Goal: Information Seeking & Learning: Learn about a topic

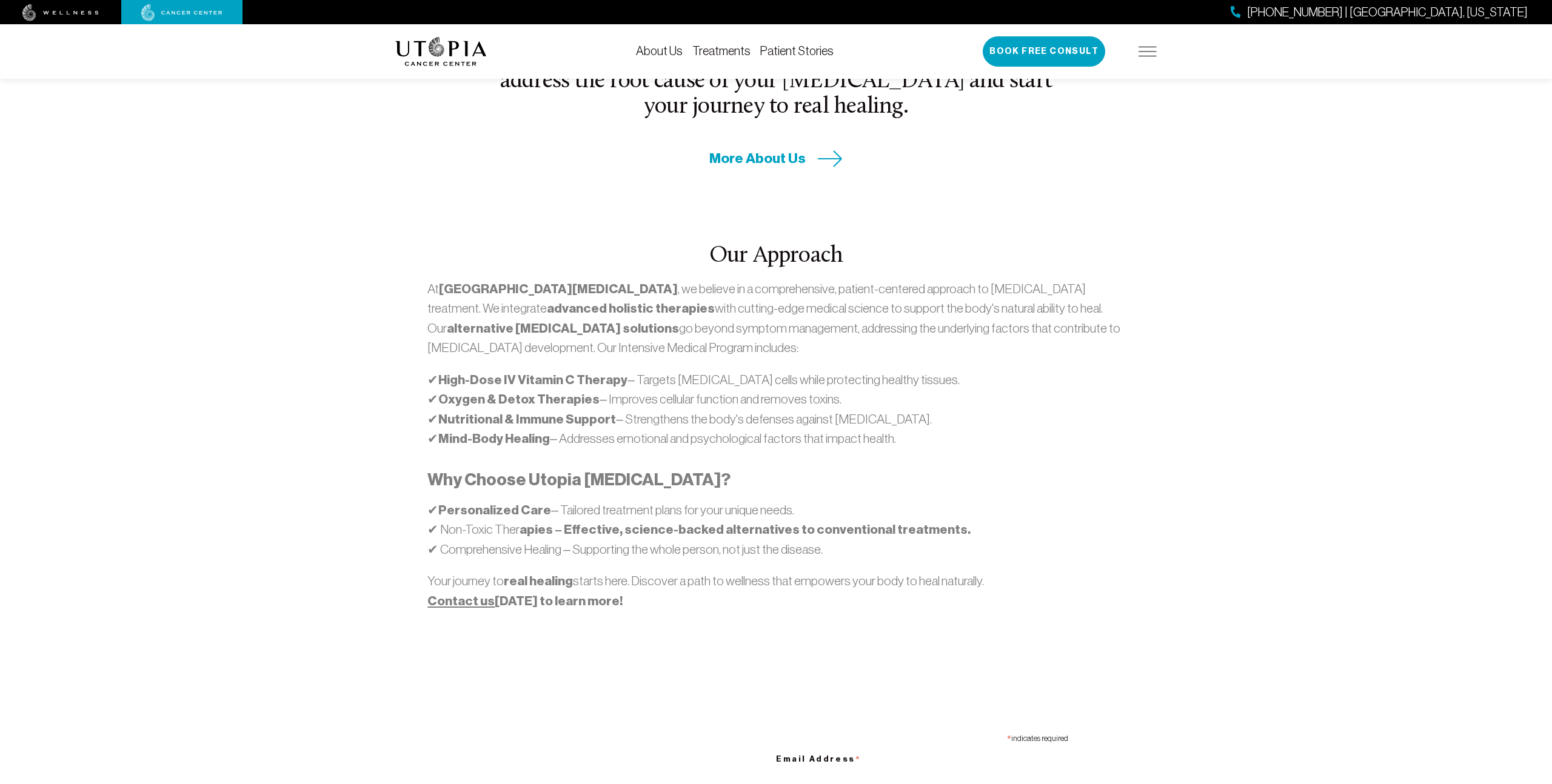
scroll to position [585, 0]
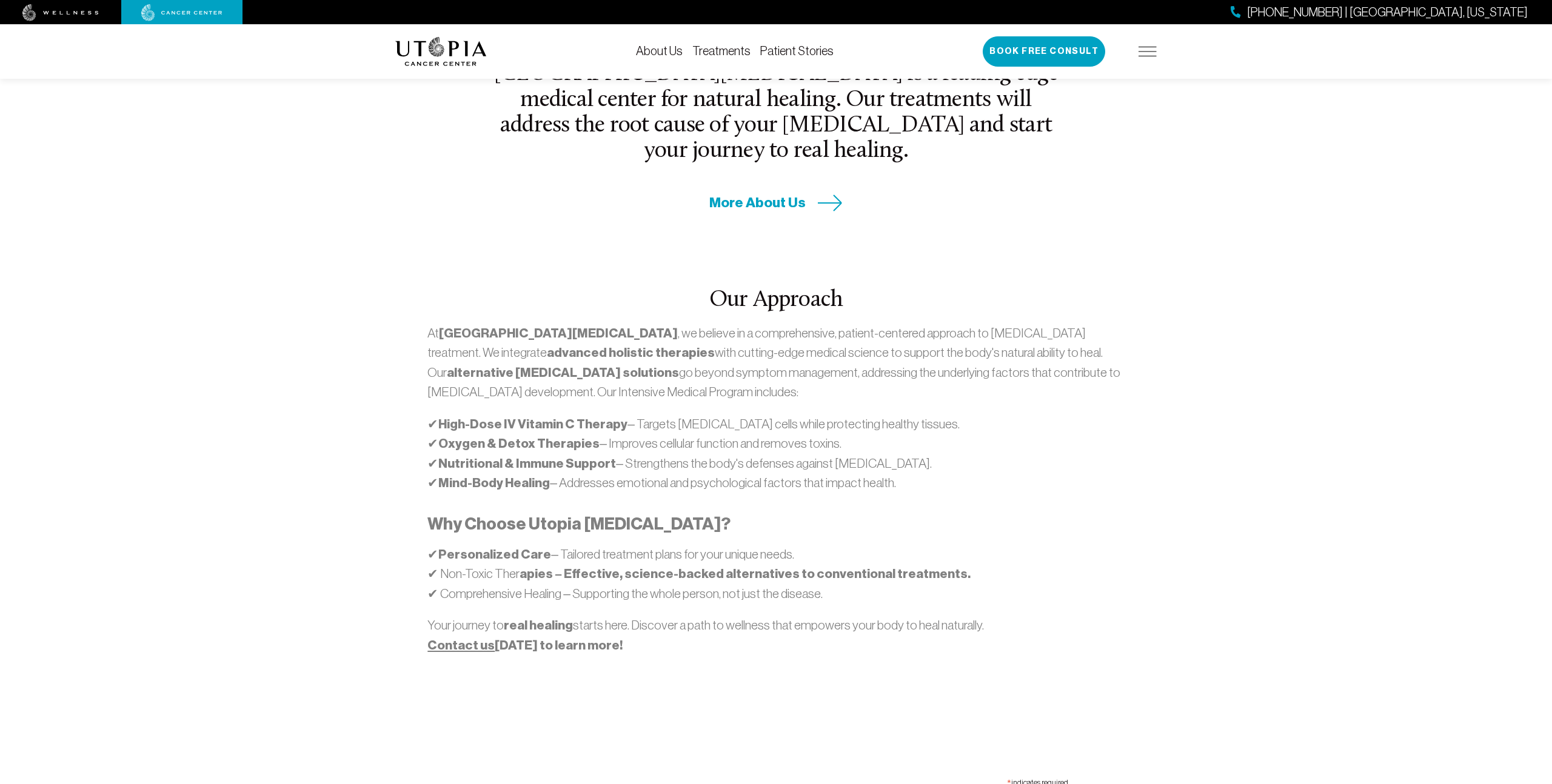
click at [665, 52] on link "About Us" at bounding box center [659, 51] width 47 height 13
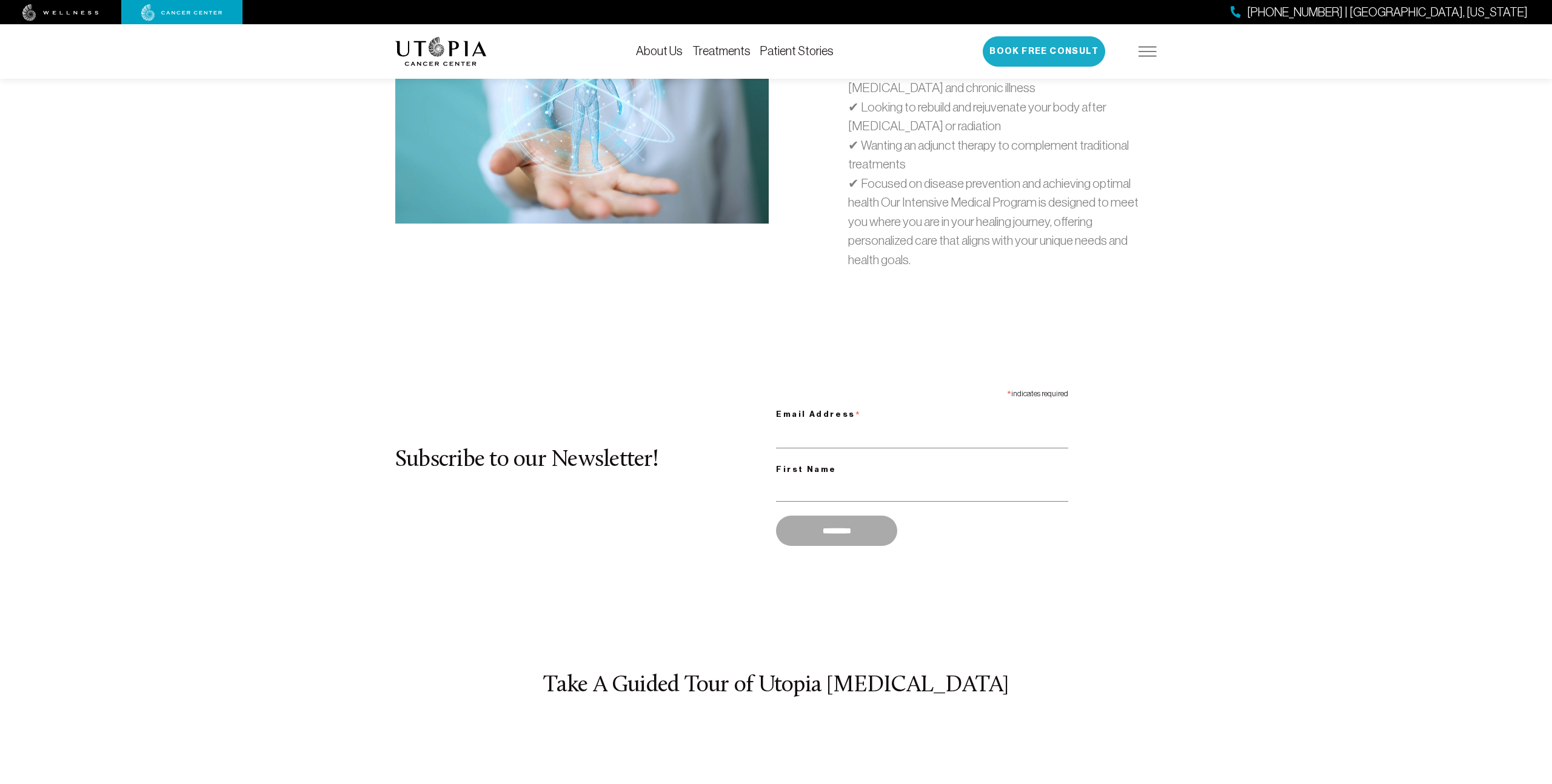
scroll to position [3959, 0]
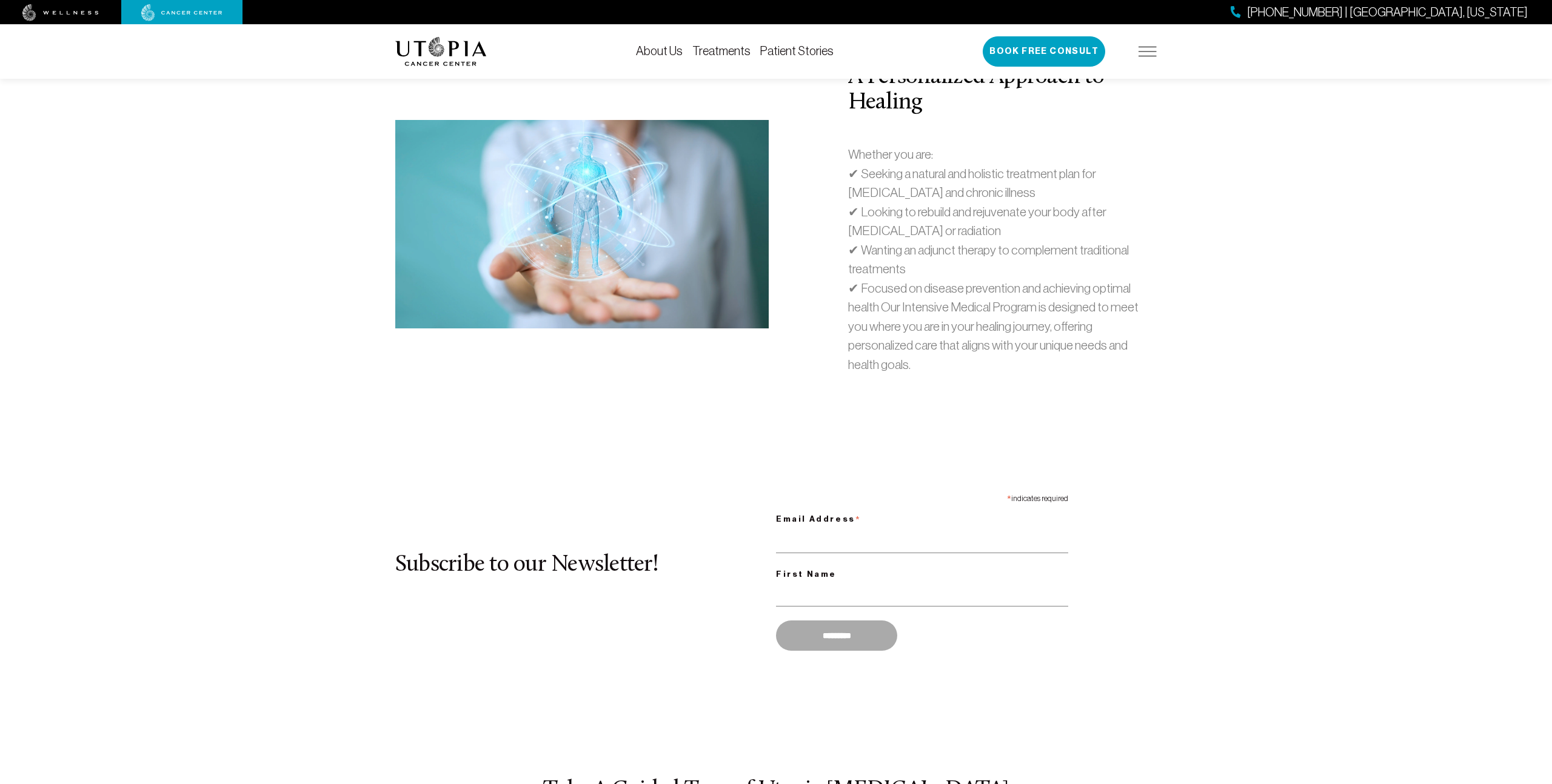
click at [740, 51] on link "Treatments" at bounding box center [721, 51] width 58 height 13
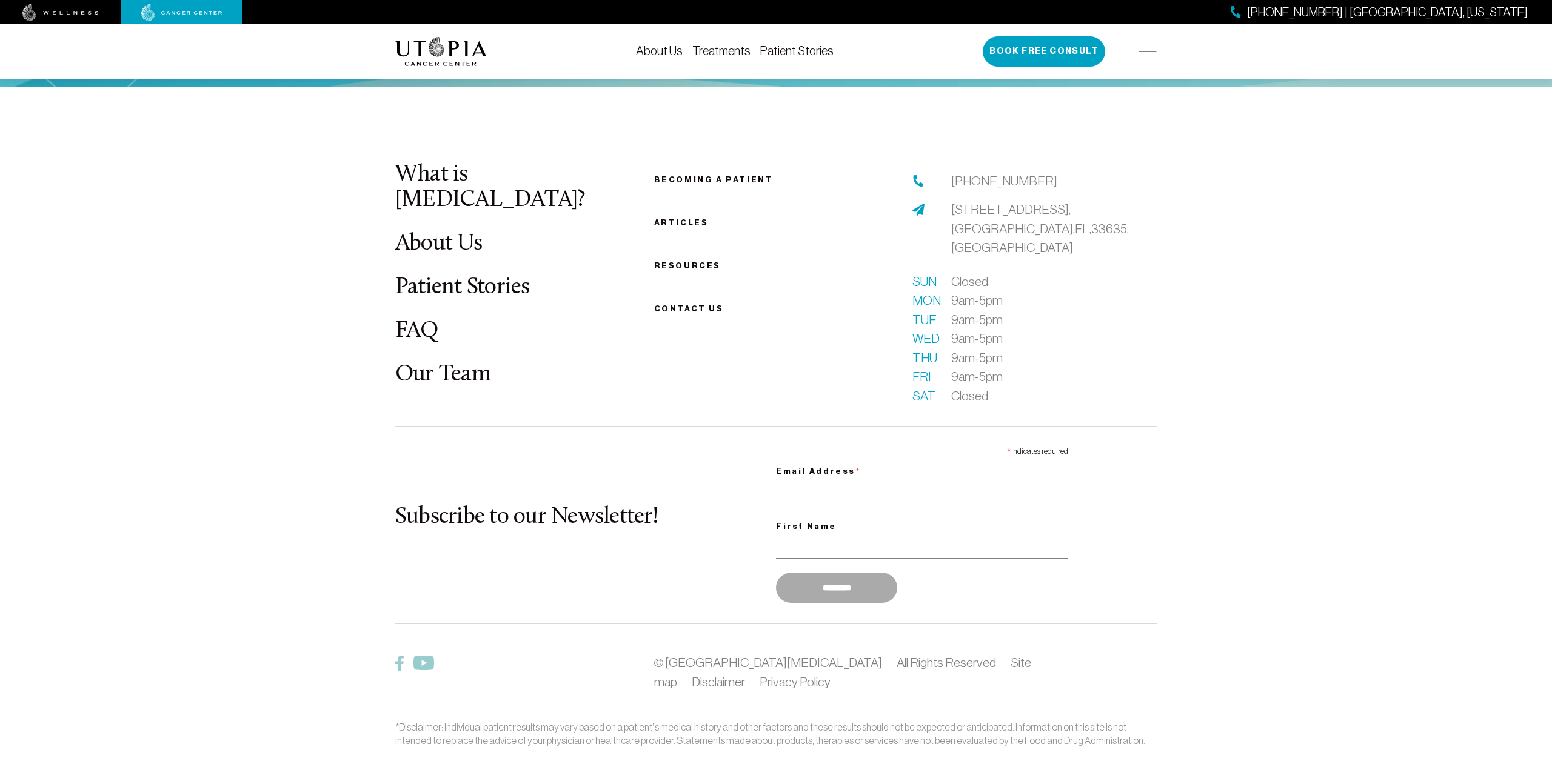
click at [1156, 50] on img at bounding box center [1147, 52] width 18 height 10
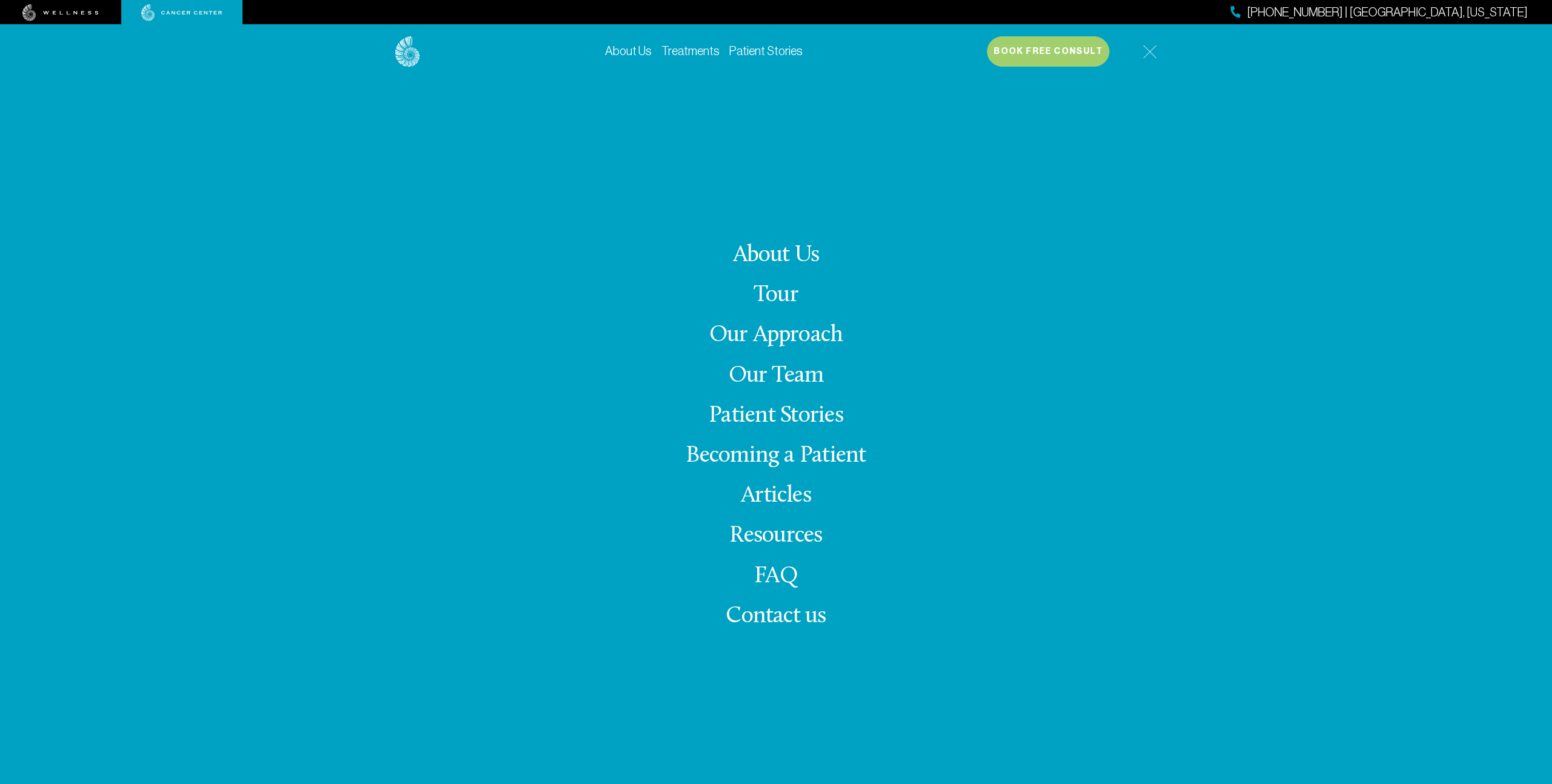
click at [796, 373] on link "Our Team" at bounding box center [776, 376] width 95 height 24
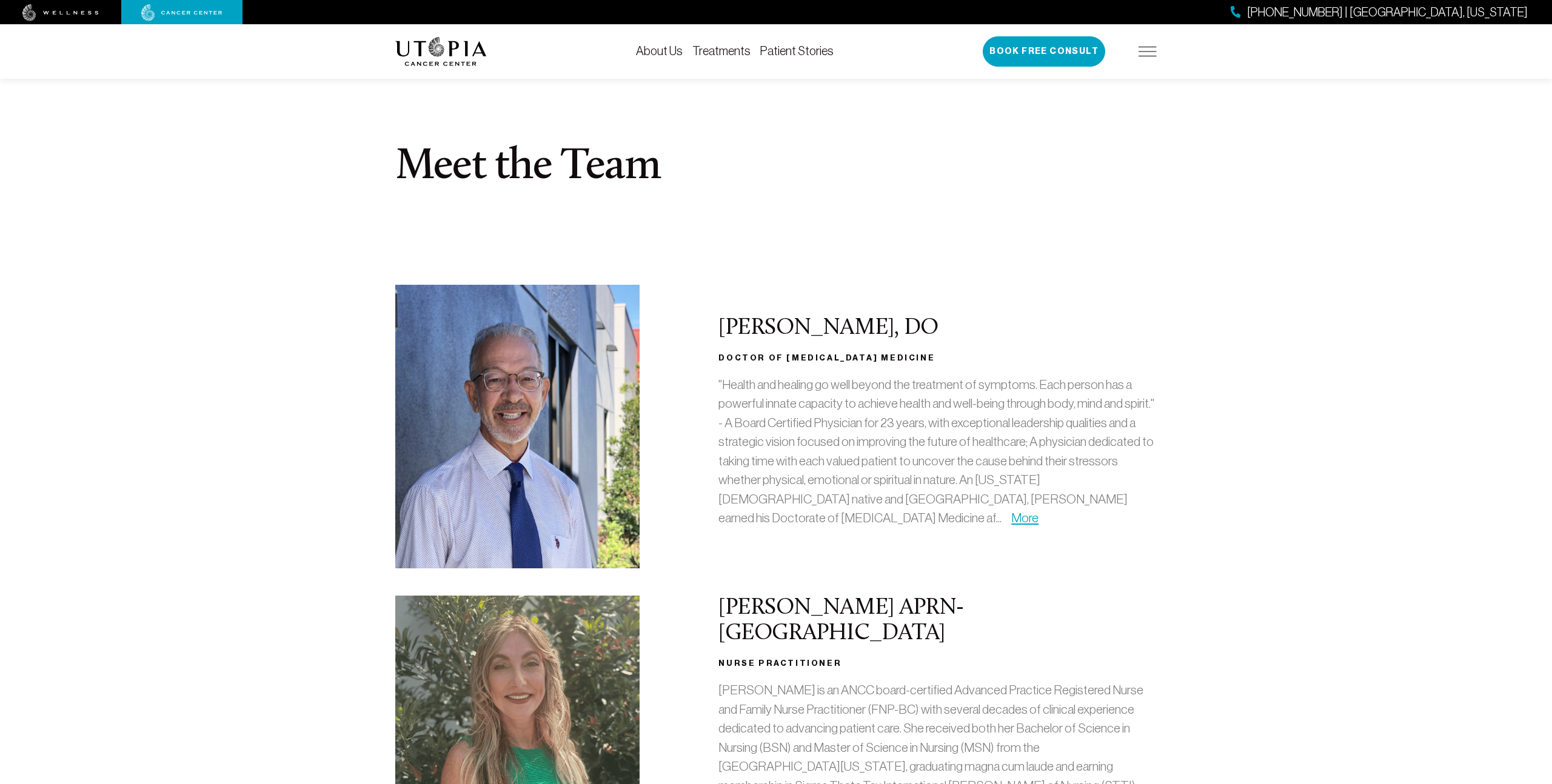
click at [1140, 50] on img at bounding box center [1147, 52] width 18 height 10
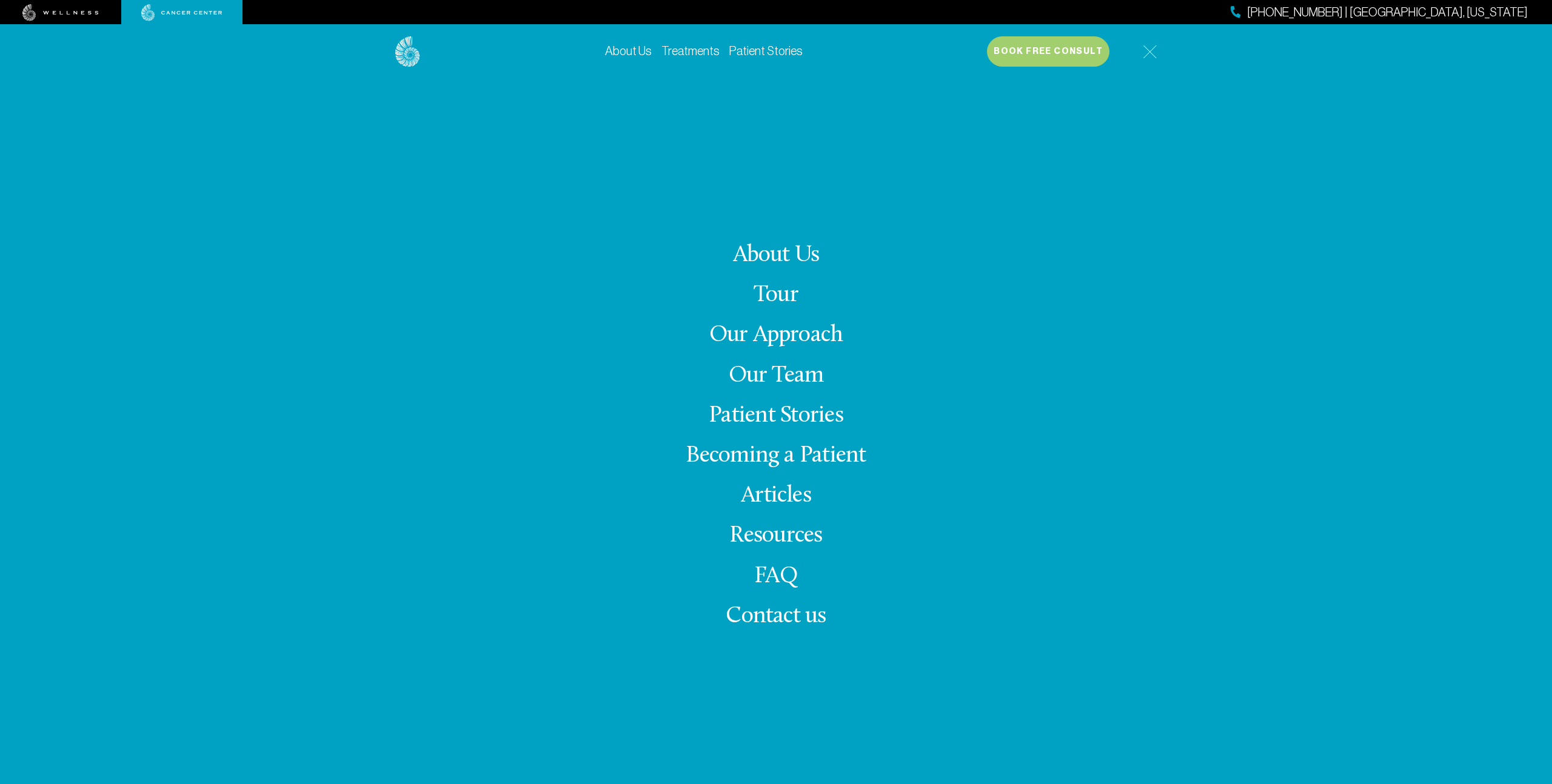
click at [818, 455] on link "Becoming a Patient" at bounding box center [776, 455] width 180 height 24
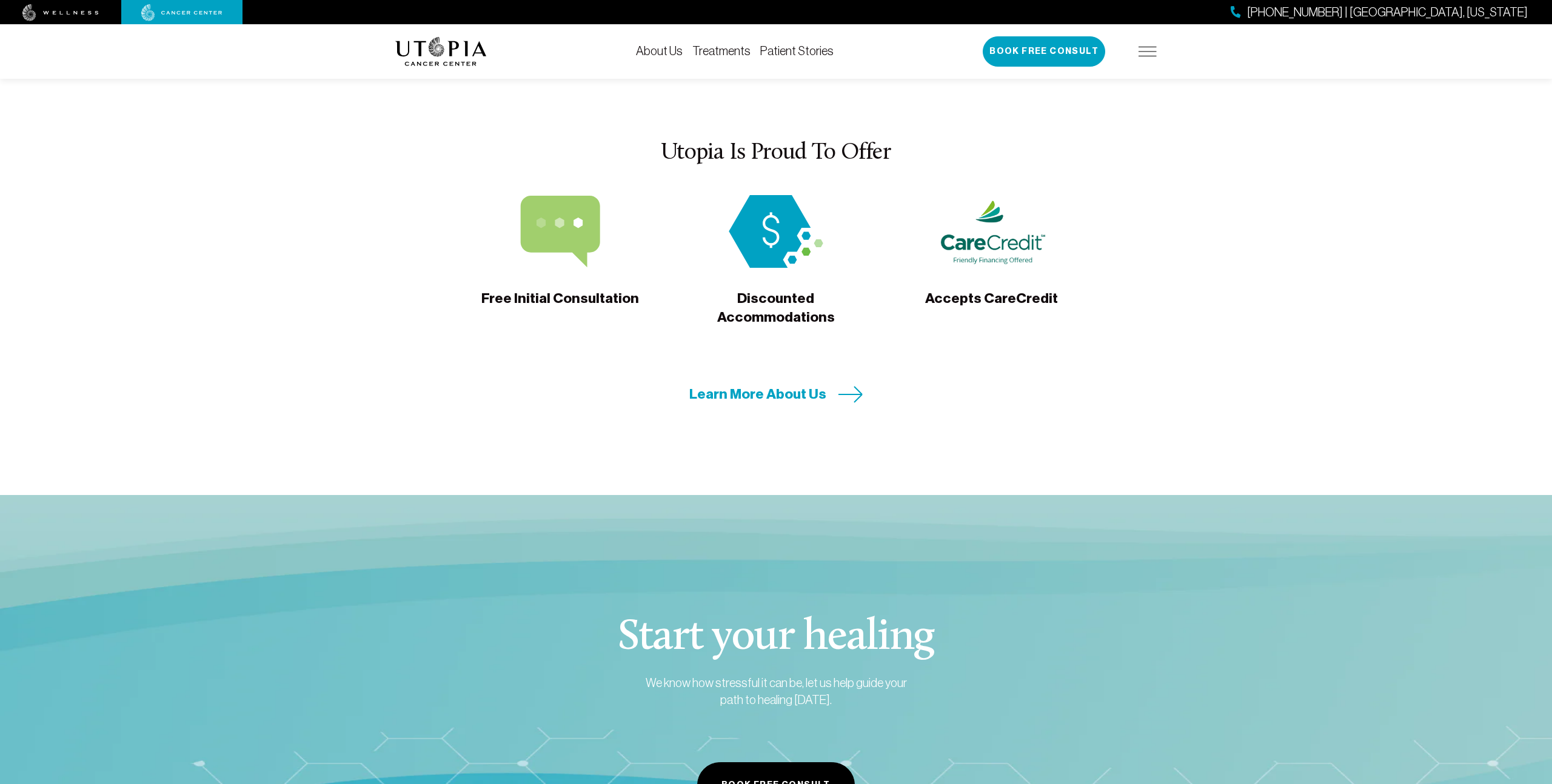
scroll to position [3959, 0]
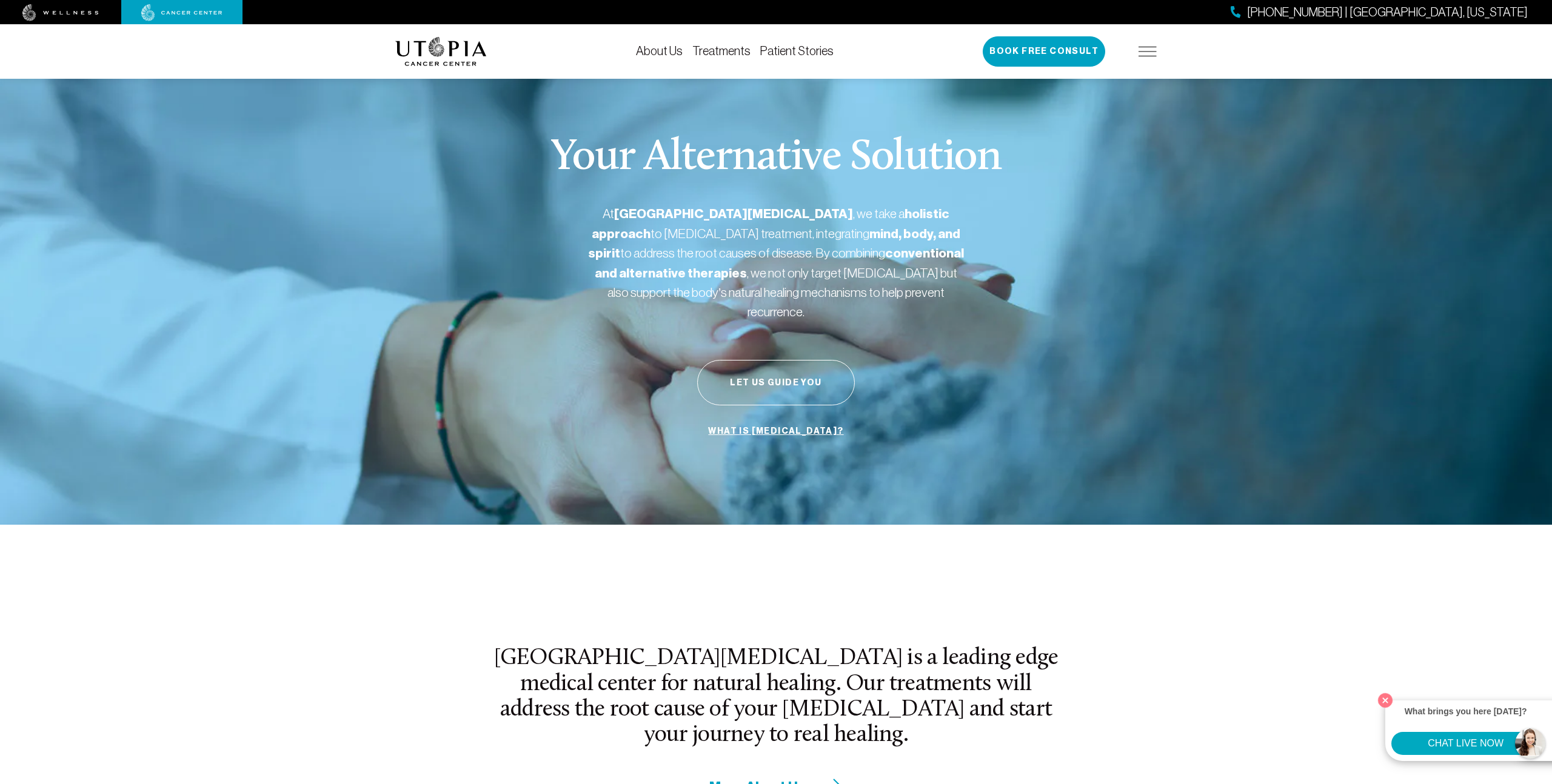
click at [1150, 56] on img at bounding box center [1147, 52] width 18 height 10
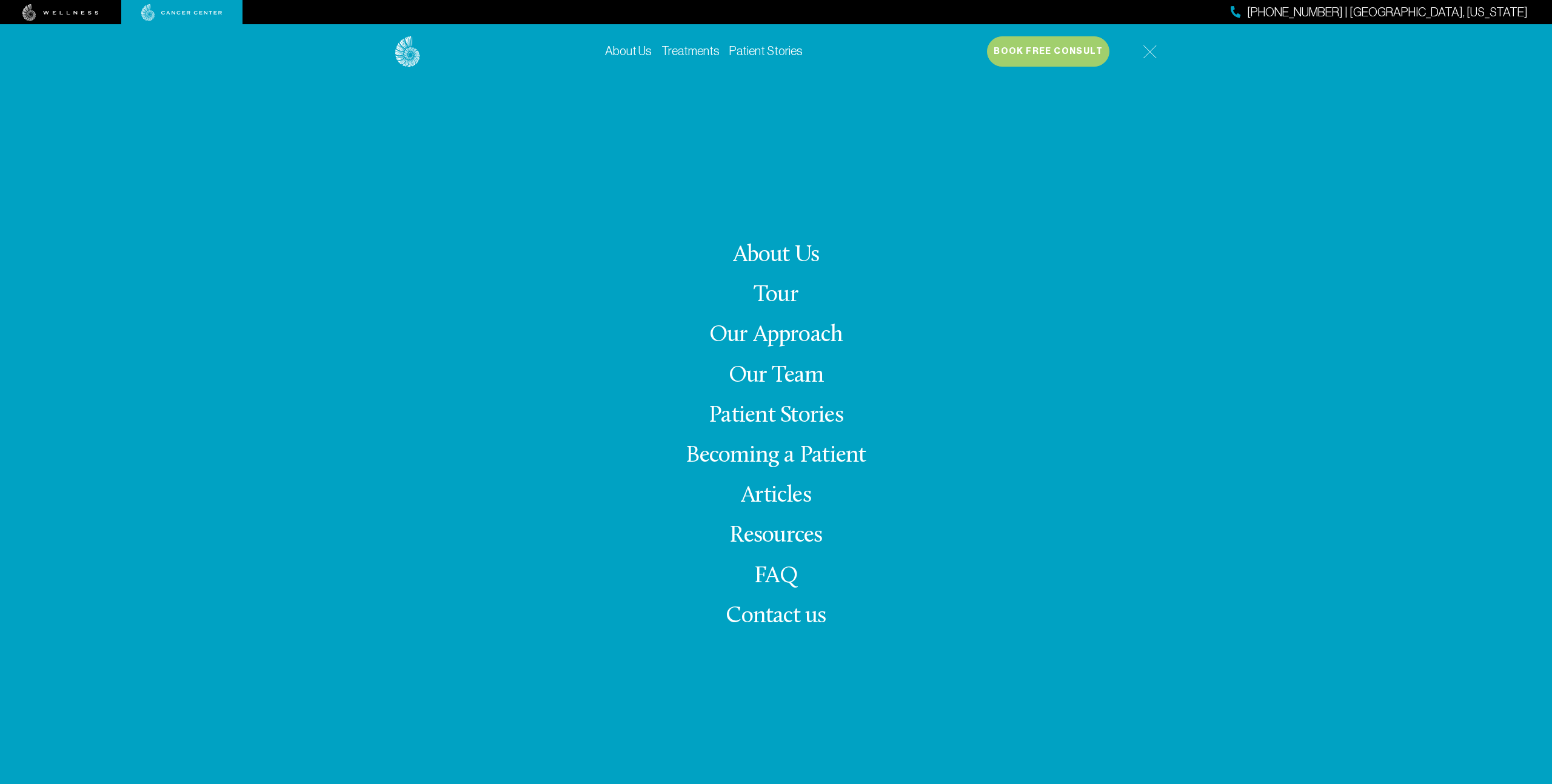
click at [769, 375] on link "Our Team" at bounding box center [776, 376] width 95 height 24
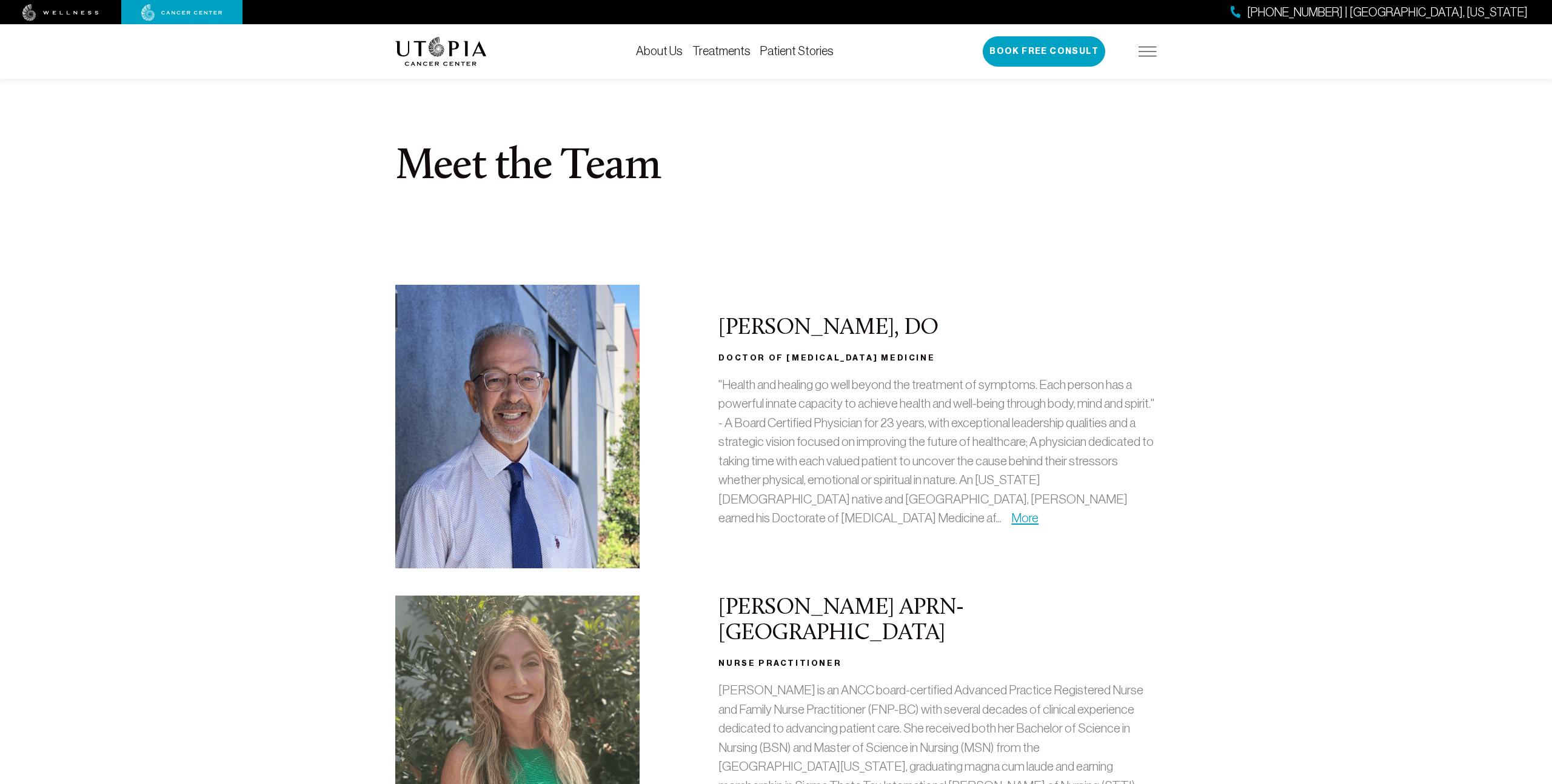
click at [1126, 57] on div "[PHONE_NUMBER] | [GEOGRAPHIC_DATA], [US_STATE] Book Free Consult" at bounding box center [1069, 52] width 174 height 31
click at [1146, 51] on img at bounding box center [1147, 52] width 18 height 10
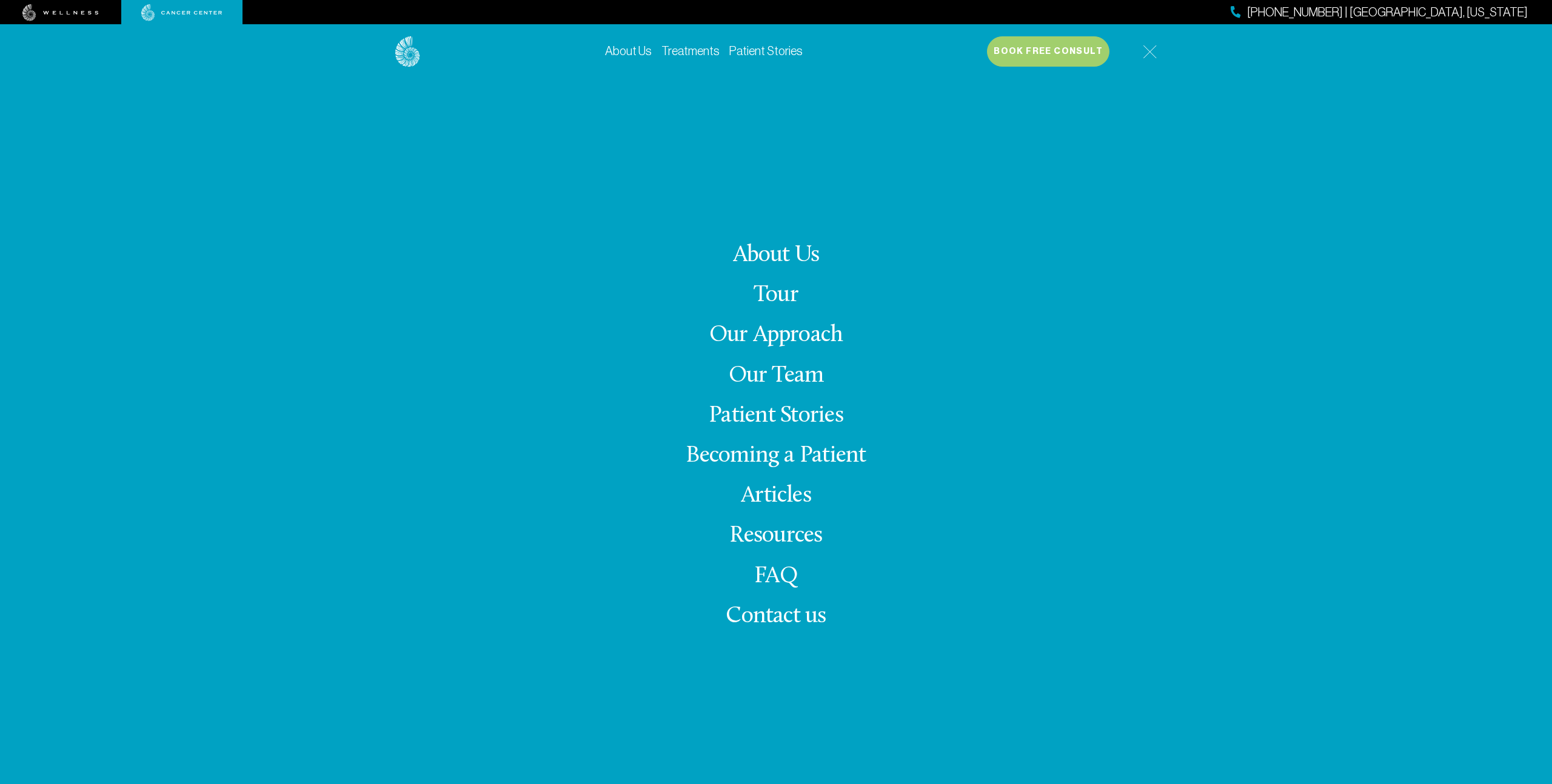
click at [777, 452] on link "Becoming a Patient" at bounding box center [776, 455] width 180 height 24
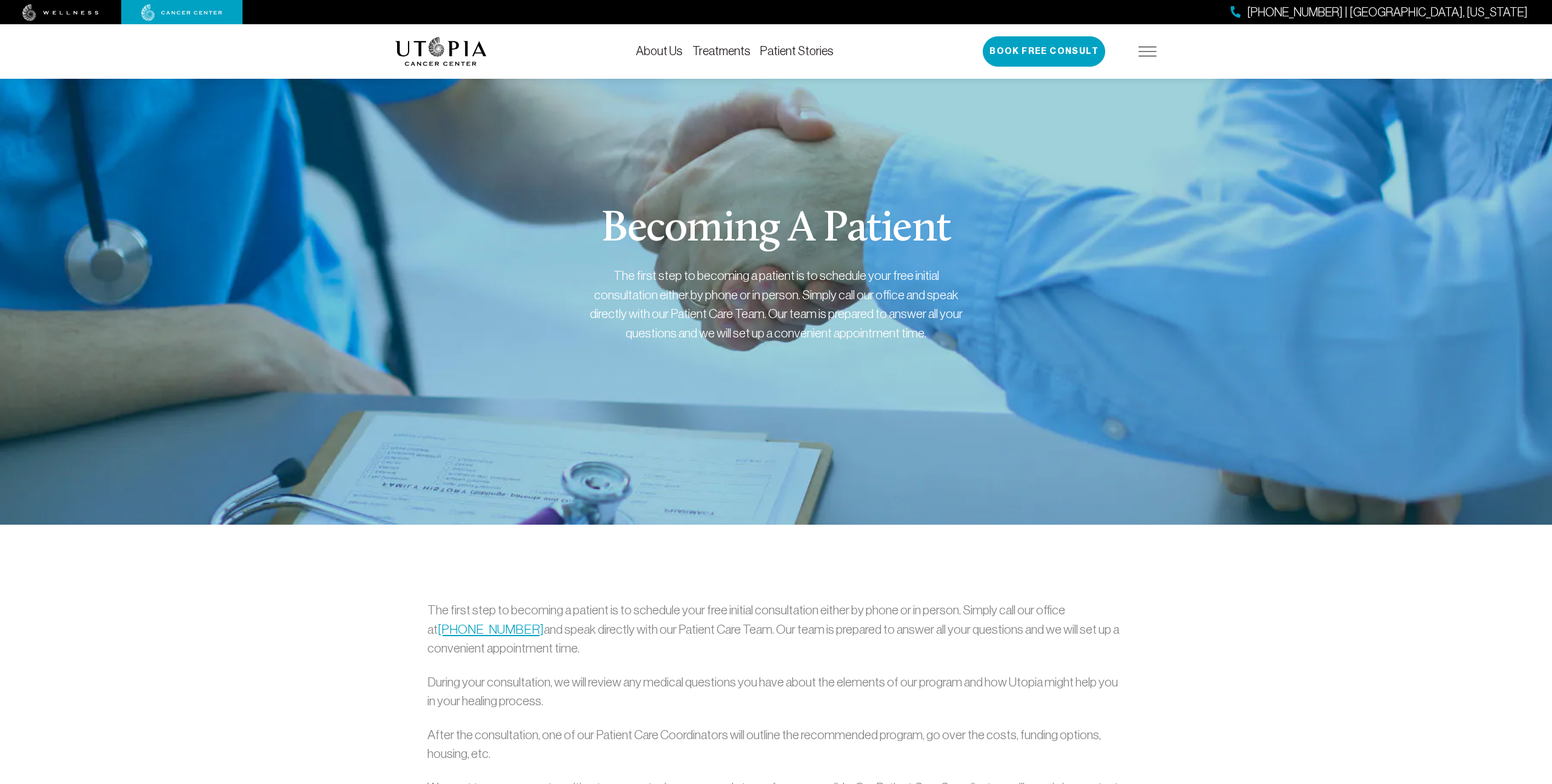
click at [744, 48] on link "Treatments" at bounding box center [721, 51] width 58 height 13
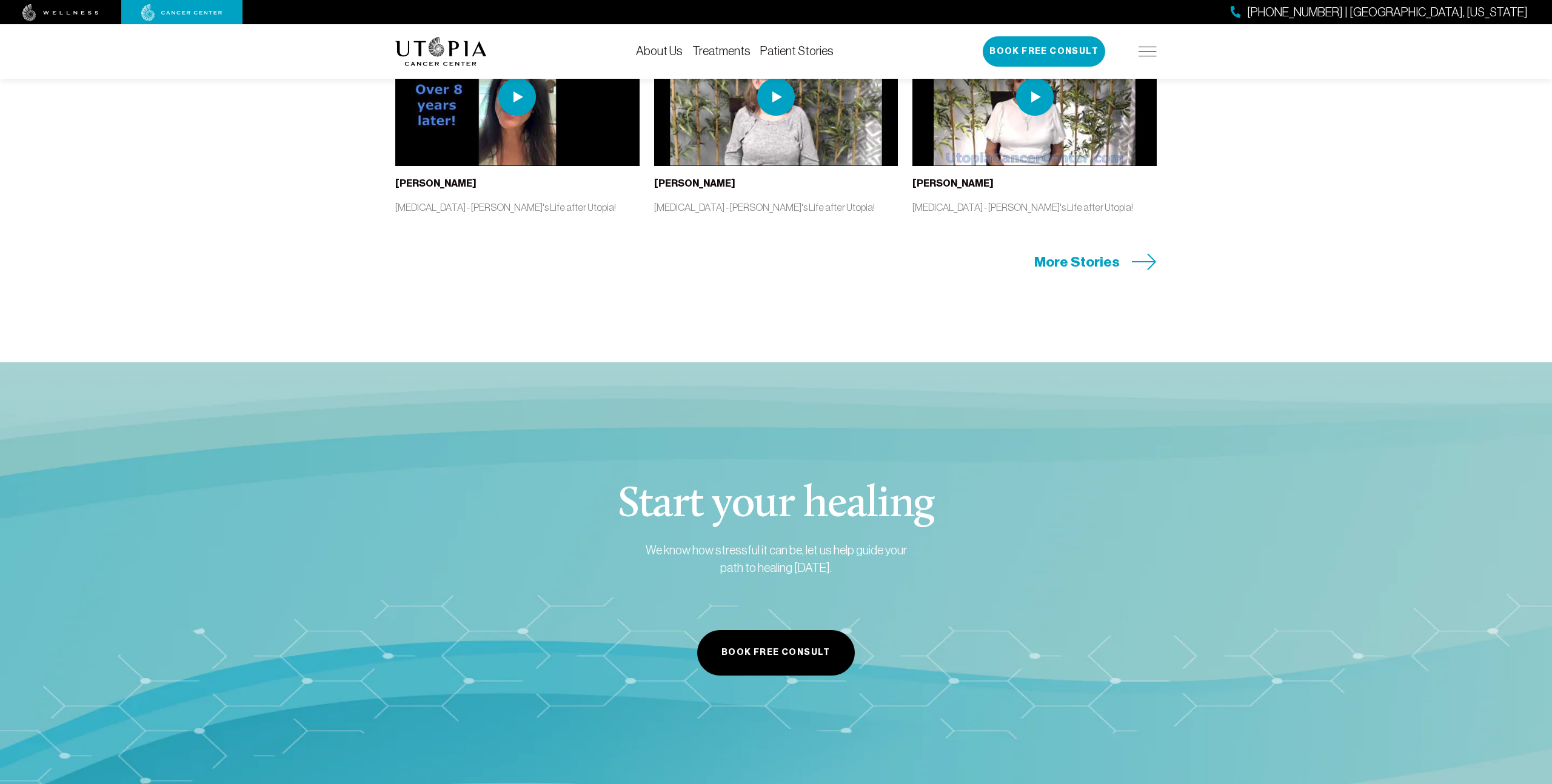
scroll to position [2779, 0]
